Goal: Task Accomplishment & Management: Manage account settings

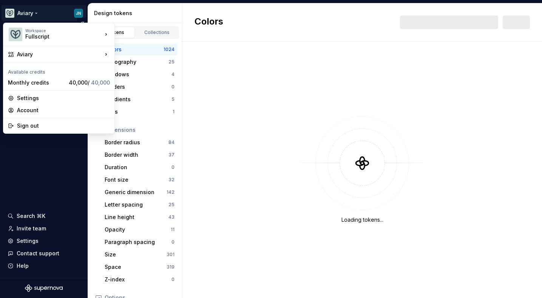
click at [77, 14] on html "Aviary JN Documentation Dataset [PERSON_NAME] Design tokens Components Assets S…" at bounding box center [271, 149] width 542 height 298
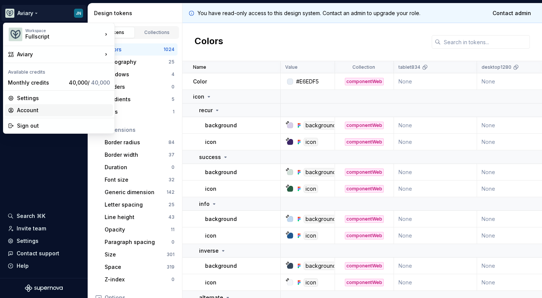
click at [40, 107] on div "Account" at bounding box center [63, 110] width 93 height 8
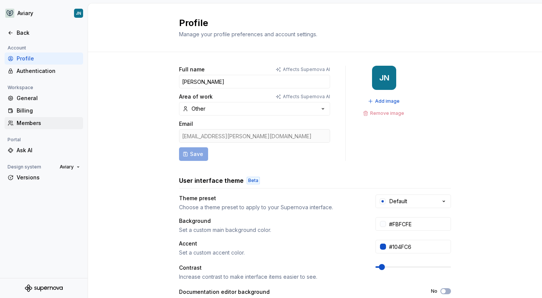
click at [44, 119] on div "Members" at bounding box center [44, 123] width 79 height 12
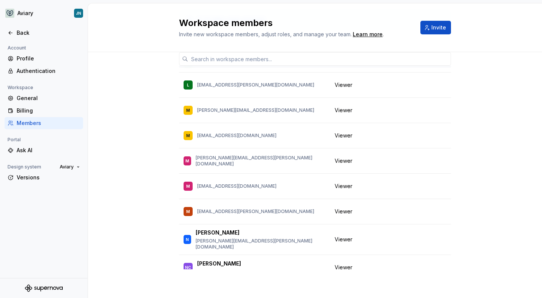
scroll to position [1635, 0]
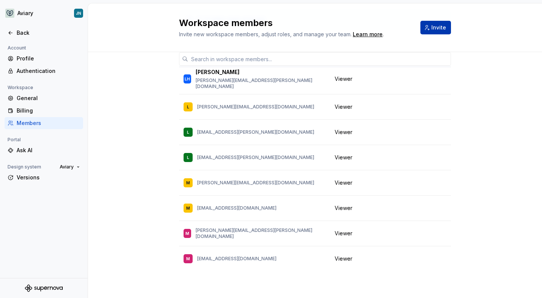
click at [436, 26] on span "Invite" at bounding box center [438, 28] width 15 height 8
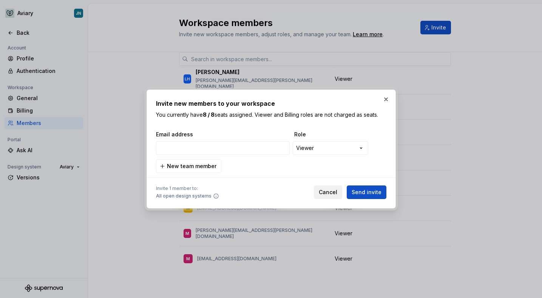
click at [329, 192] on span "Cancel" at bounding box center [328, 192] width 18 height 8
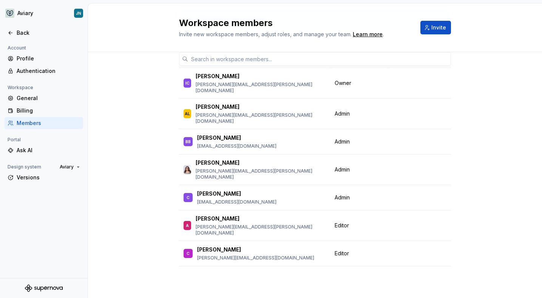
scroll to position [0, 0]
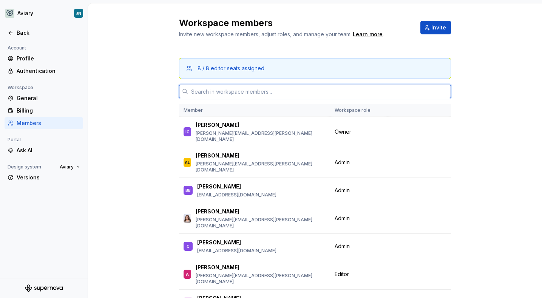
click at [203, 89] on input "text" at bounding box center [319, 92] width 263 height 14
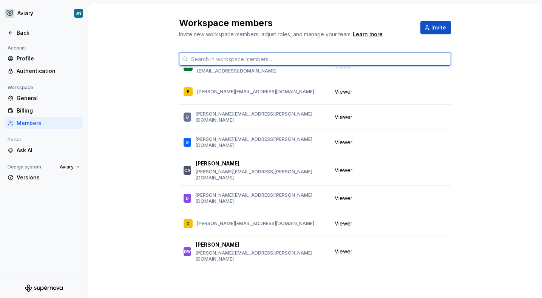
scroll to position [785, 0]
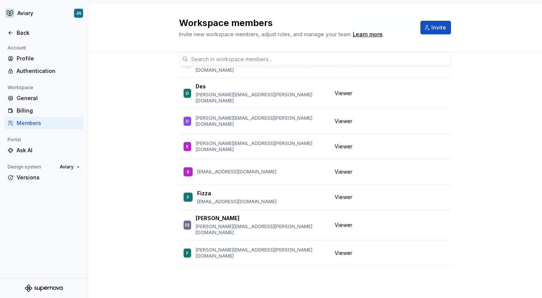
click at [31, 90] on div "Workspace" at bounding box center [21, 87] width 32 height 9
click at [29, 99] on div "General" at bounding box center [48, 98] width 63 height 8
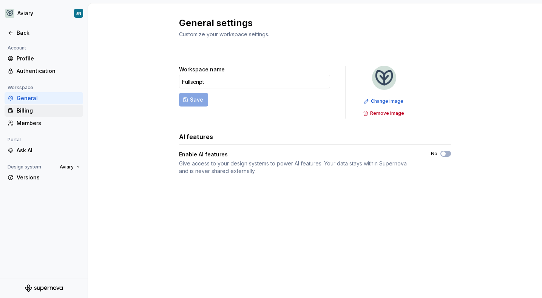
click at [27, 108] on div "Billing" at bounding box center [48, 111] width 63 height 8
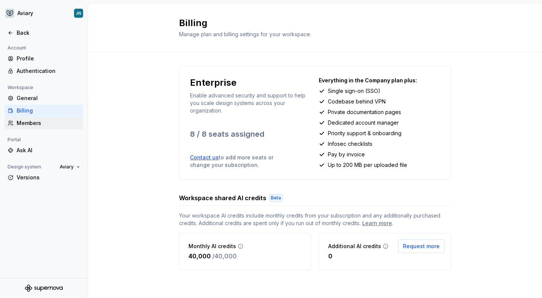
click at [43, 126] on div "Members" at bounding box center [48, 123] width 63 height 8
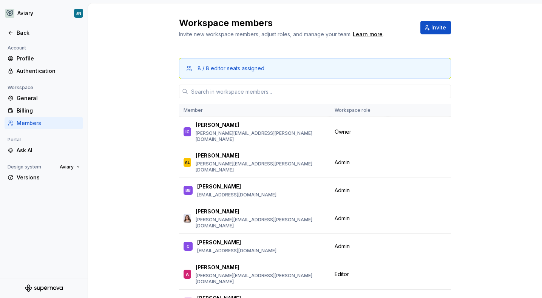
scroll to position [49, 0]
